Goal: Check status: Check status

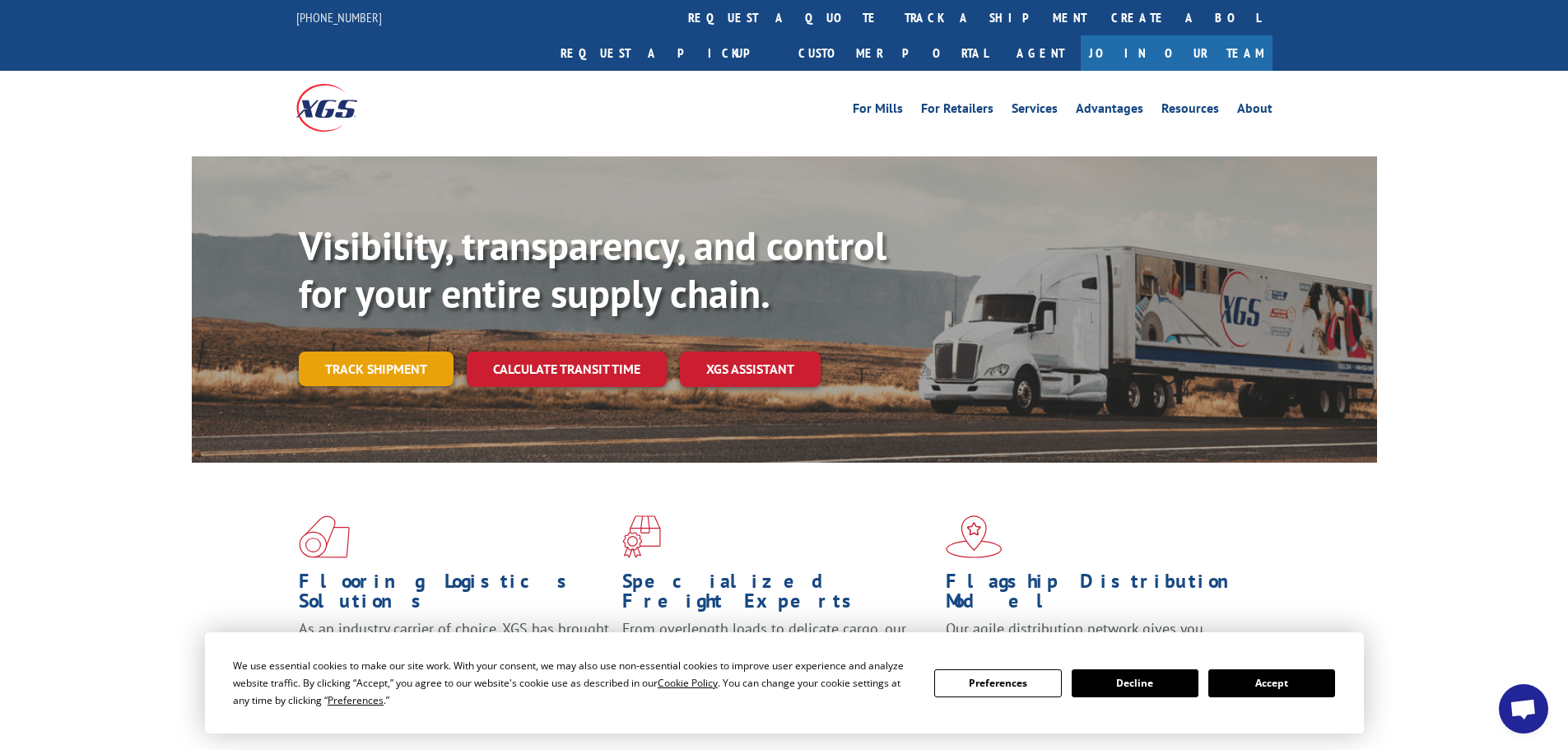
click at [371, 352] on link "Track shipment" at bounding box center [376, 369] width 155 height 35
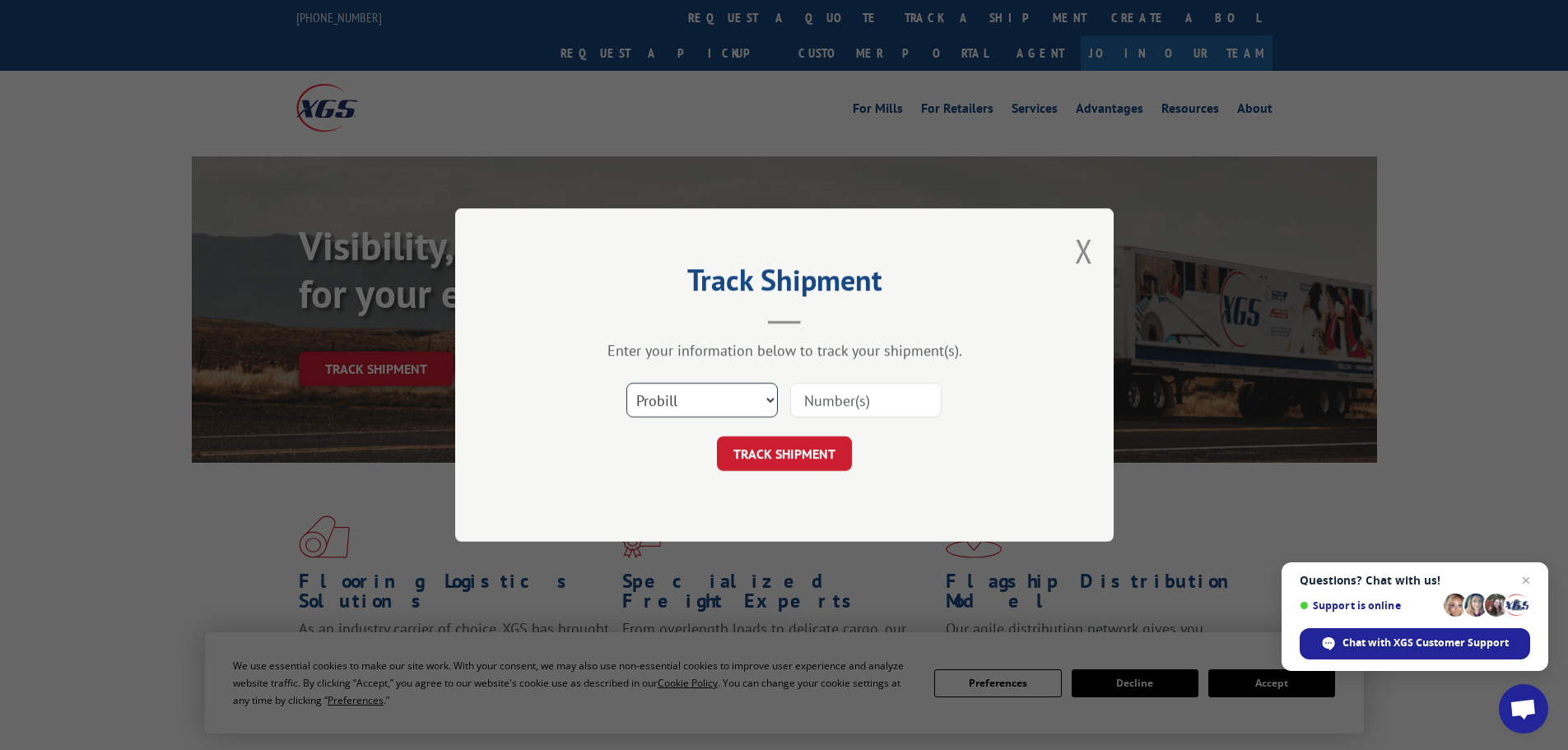
click at [732, 401] on select "Select category... Probill BOL PO" at bounding box center [702, 400] width 152 height 35
select select "bol"
click at [626, 382] on select "Select category... Probill BOL PO" at bounding box center [702, 400] width 152 height 35
click at [849, 388] on input at bounding box center [866, 400] width 152 height 35
paste input "7067805"
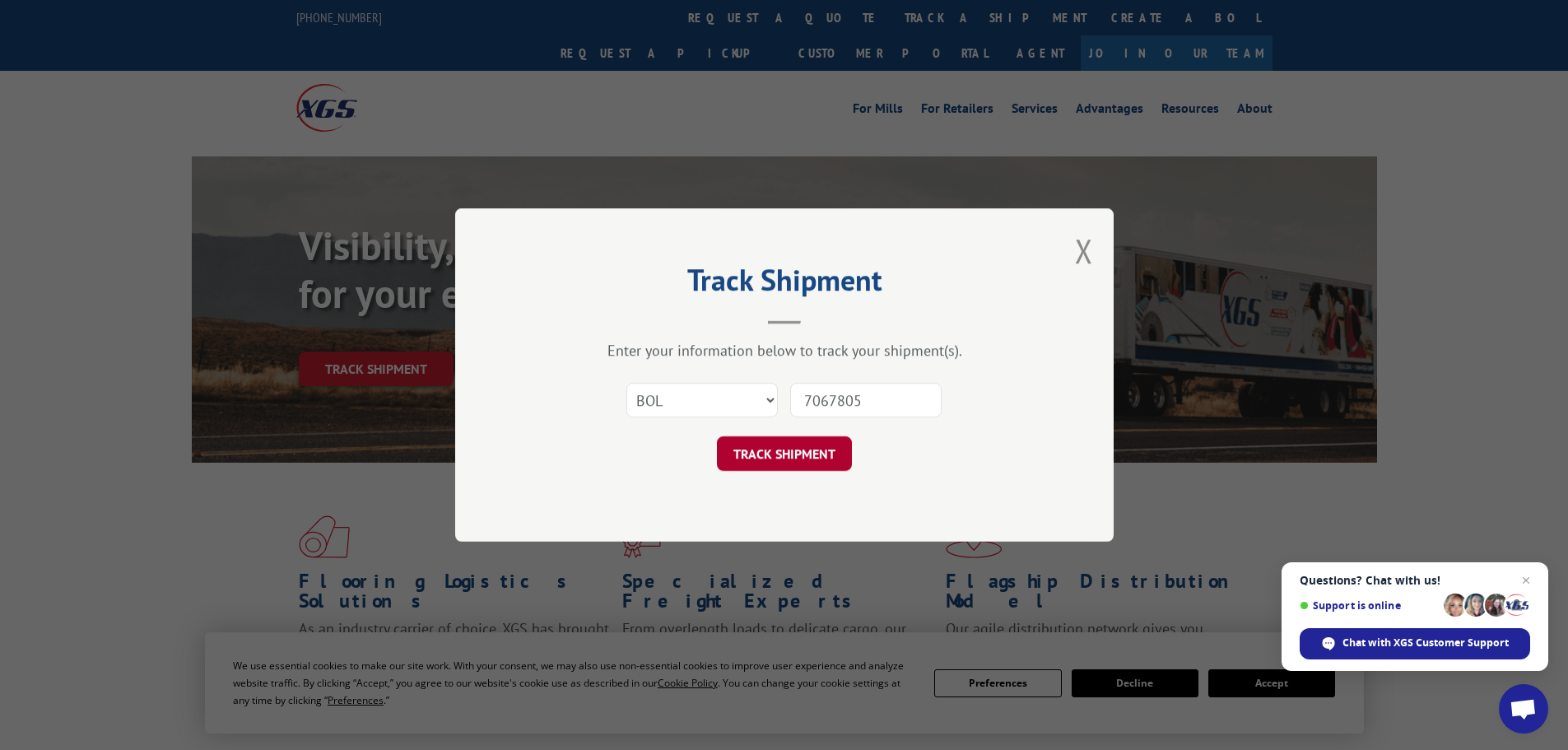
type input "7067805"
click at [762, 449] on button "TRACK SHIPMENT" at bounding box center [784, 454] width 135 height 35
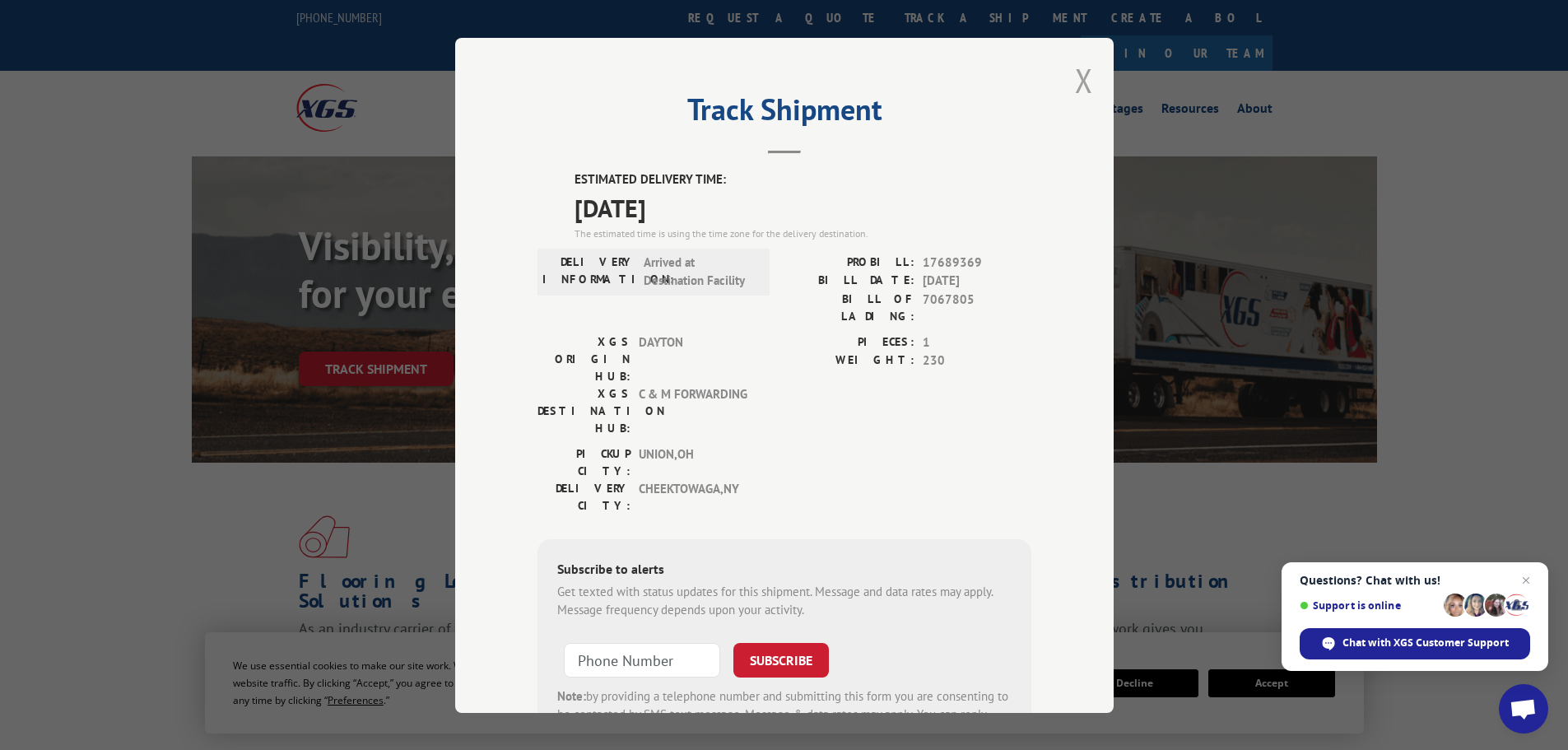
click at [1078, 80] on button "Close modal" at bounding box center [1084, 80] width 18 height 44
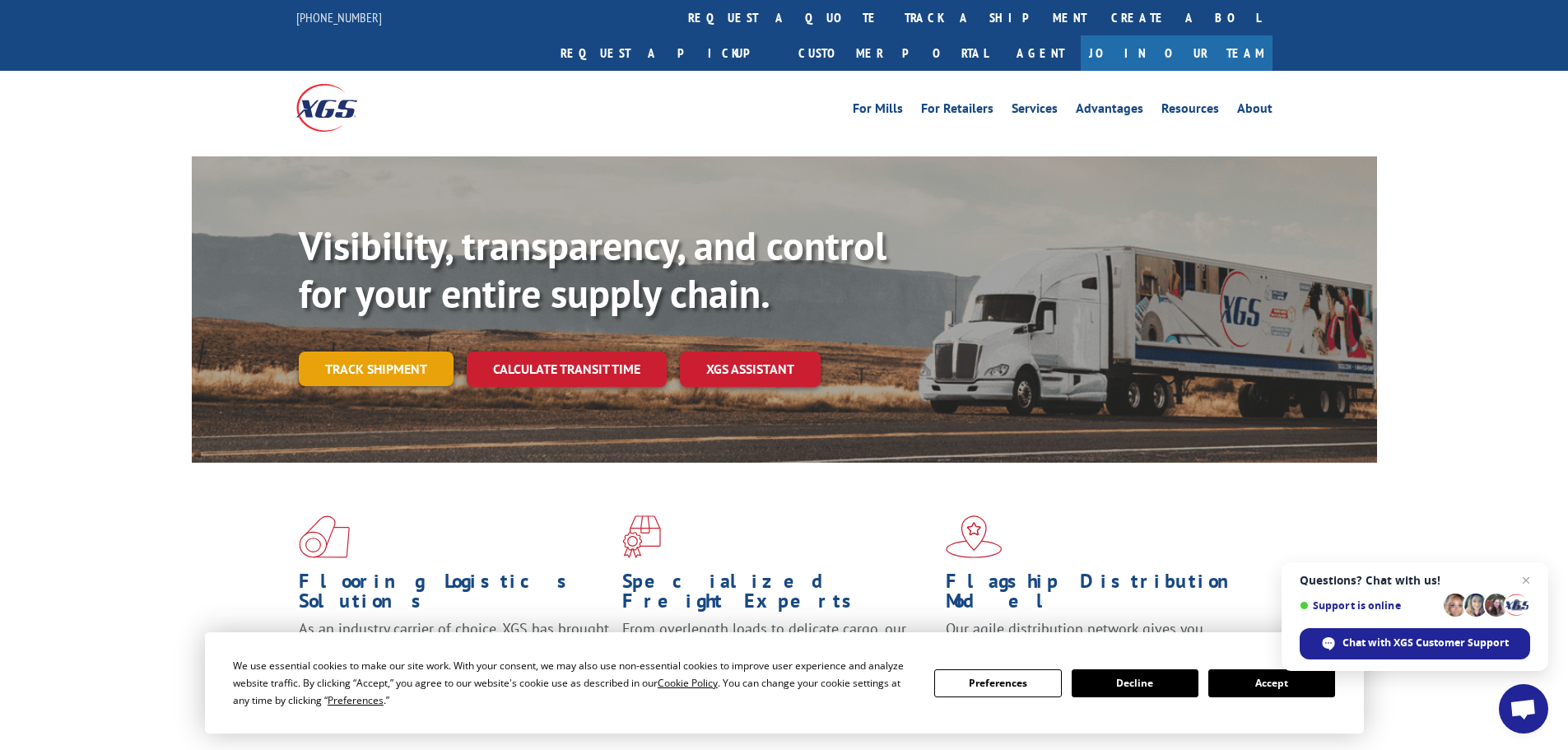
click at [420, 352] on link "Track shipment" at bounding box center [376, 369] width 155 height 35
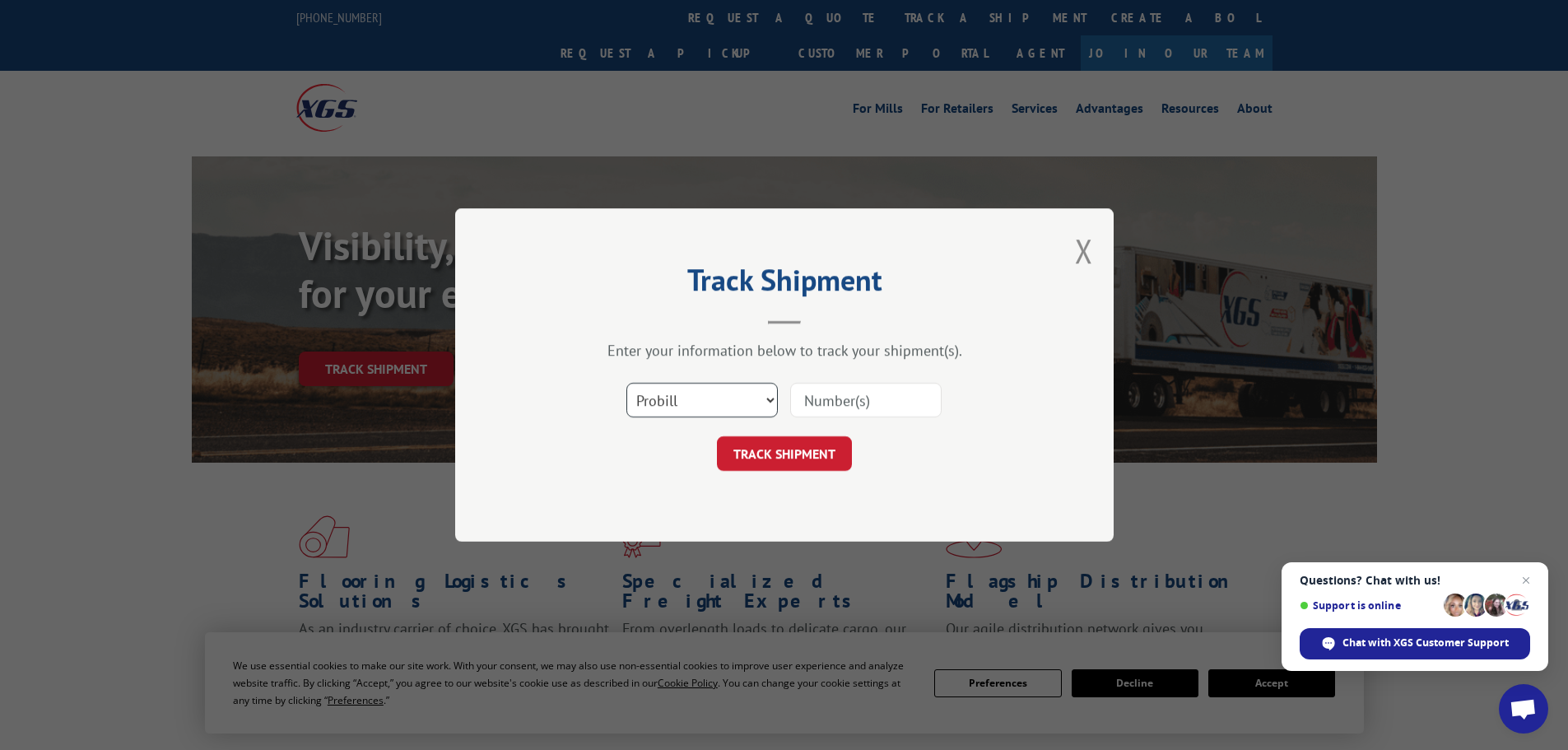
click at [714, 401] on select "Select category... Probill BOL PO" at bounding box center [702, 400] width 152 height 35
select select "bol"
click at [626, 382] on select "Select category... Probill BOL PO" at bounding box center [702, 400] width 152 height 35
click at [875, 391] on input at bounding box center [866, 400] width 152 height 35
paste input "7068110"
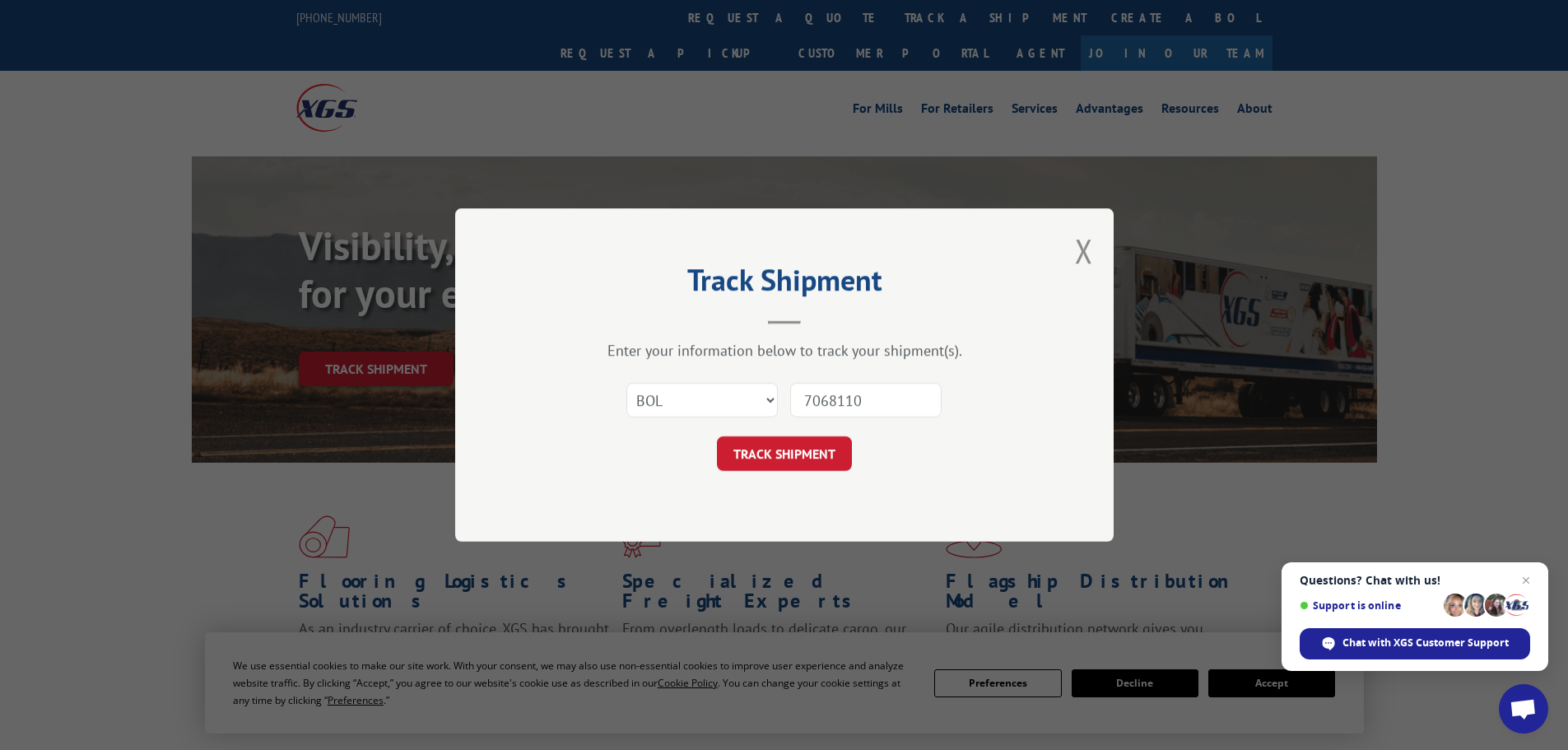
type input "7068110"
click at [806, 428] on form "Select category... Probill BOL PO 7068110 TRACK SHIPMENT" at bounding box center [784, 422] width 494 height 98
click at [784, 449] on button "TRACK SHIPMENT" at bounding box center [784, 454] width 135 height 35
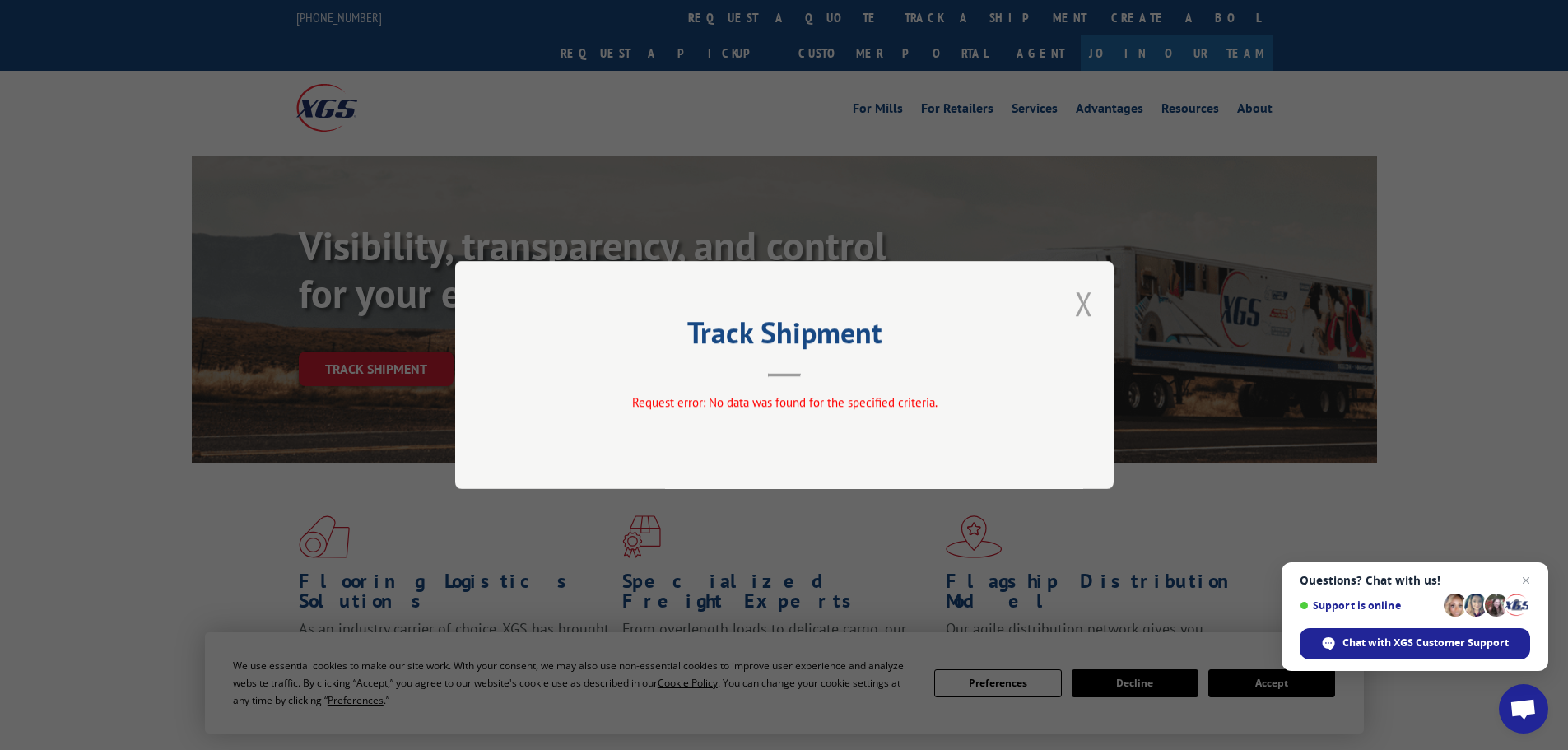
click at [1078, 305] on button "Close modal" at bounding box center [1084, 303] width 18 height 44
